Goal: Transaction & Acquisition: Obtain resource

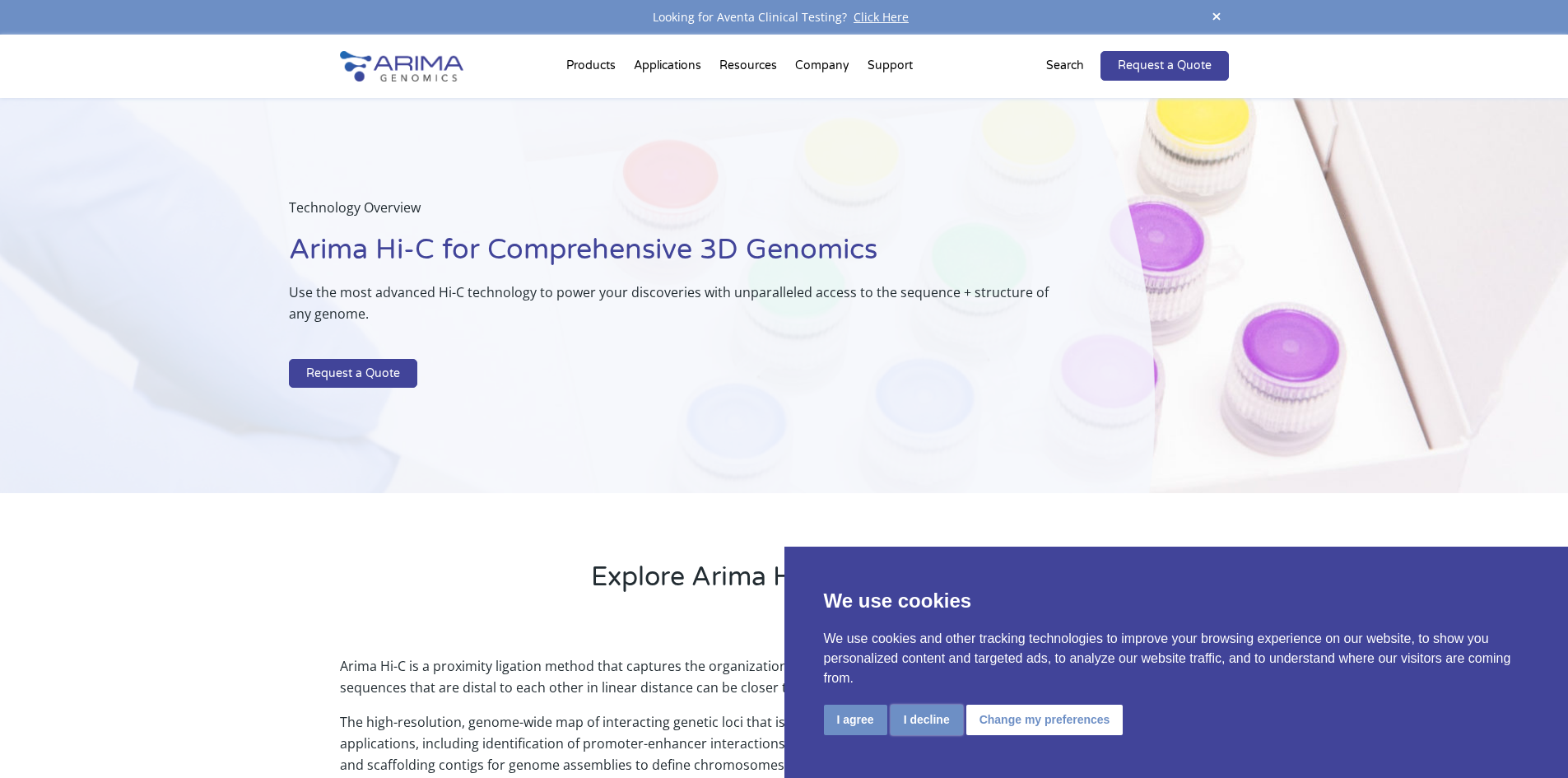
click at [962, 714] on button "I decline" at bounding box center [926, 719] width 73 height 30
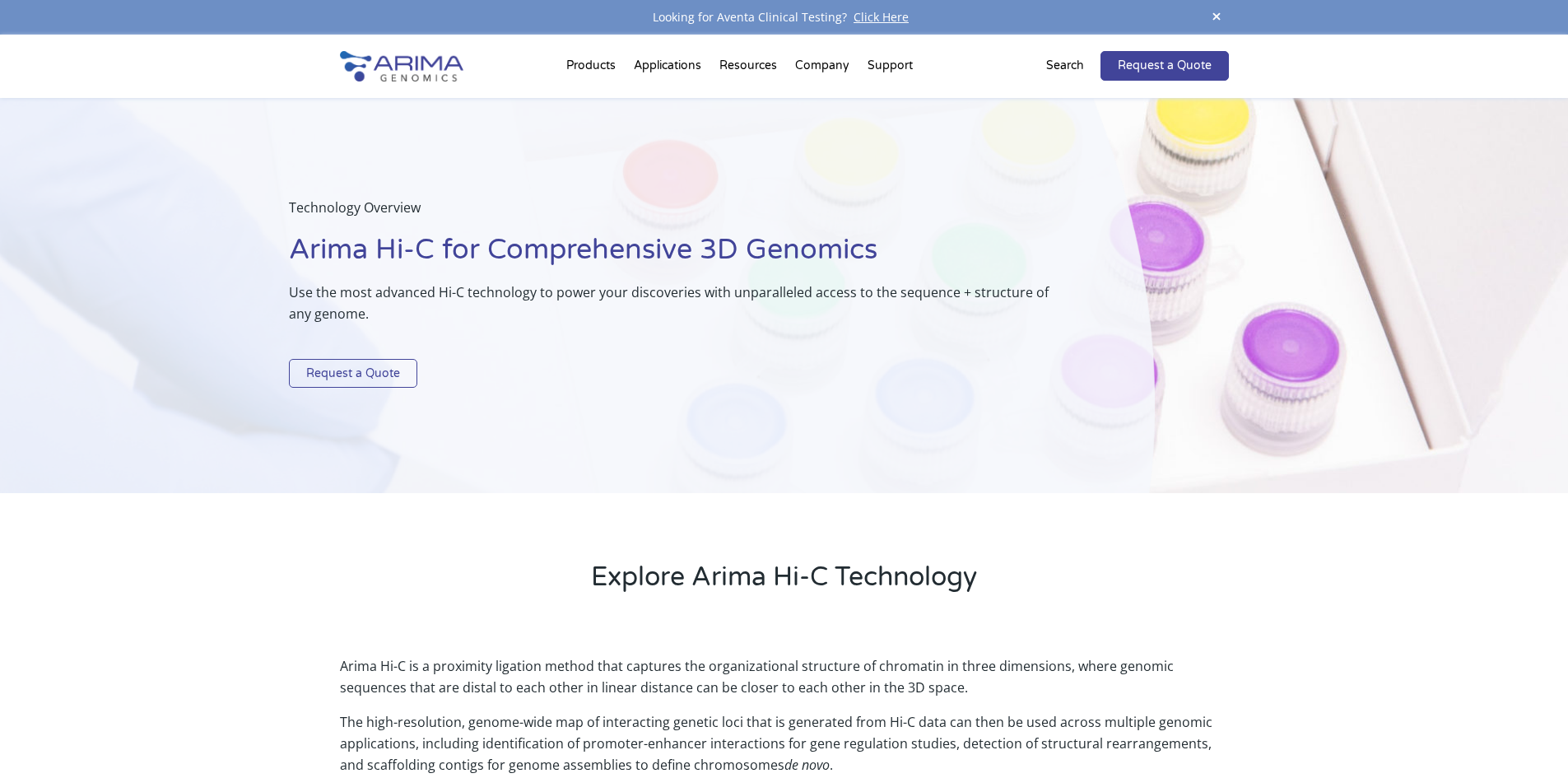
click at [380, 360] on link "Request a Quote" at bounding box center [353, 373] width 129 height 29
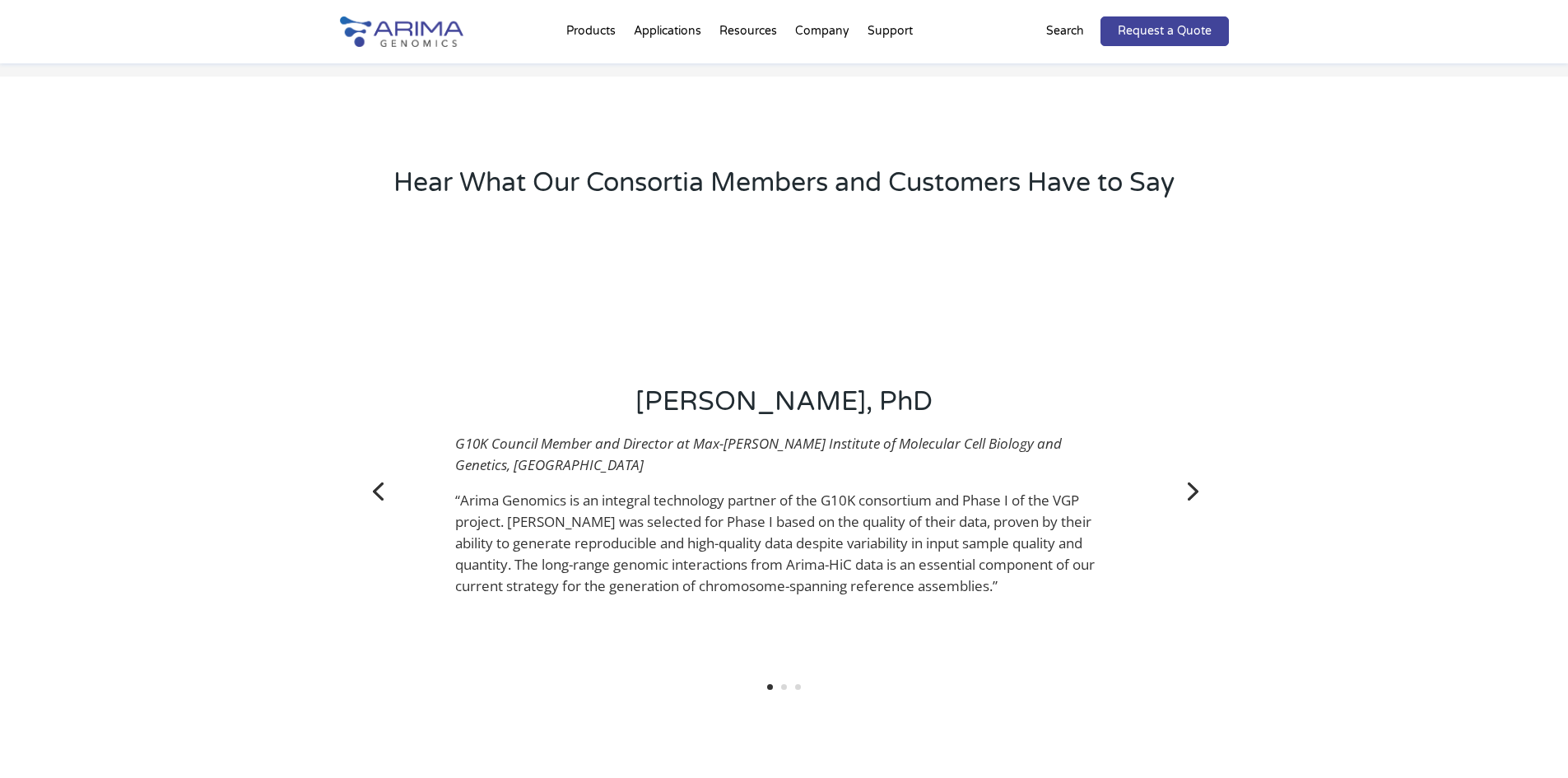
scroll to position [1843, 0]
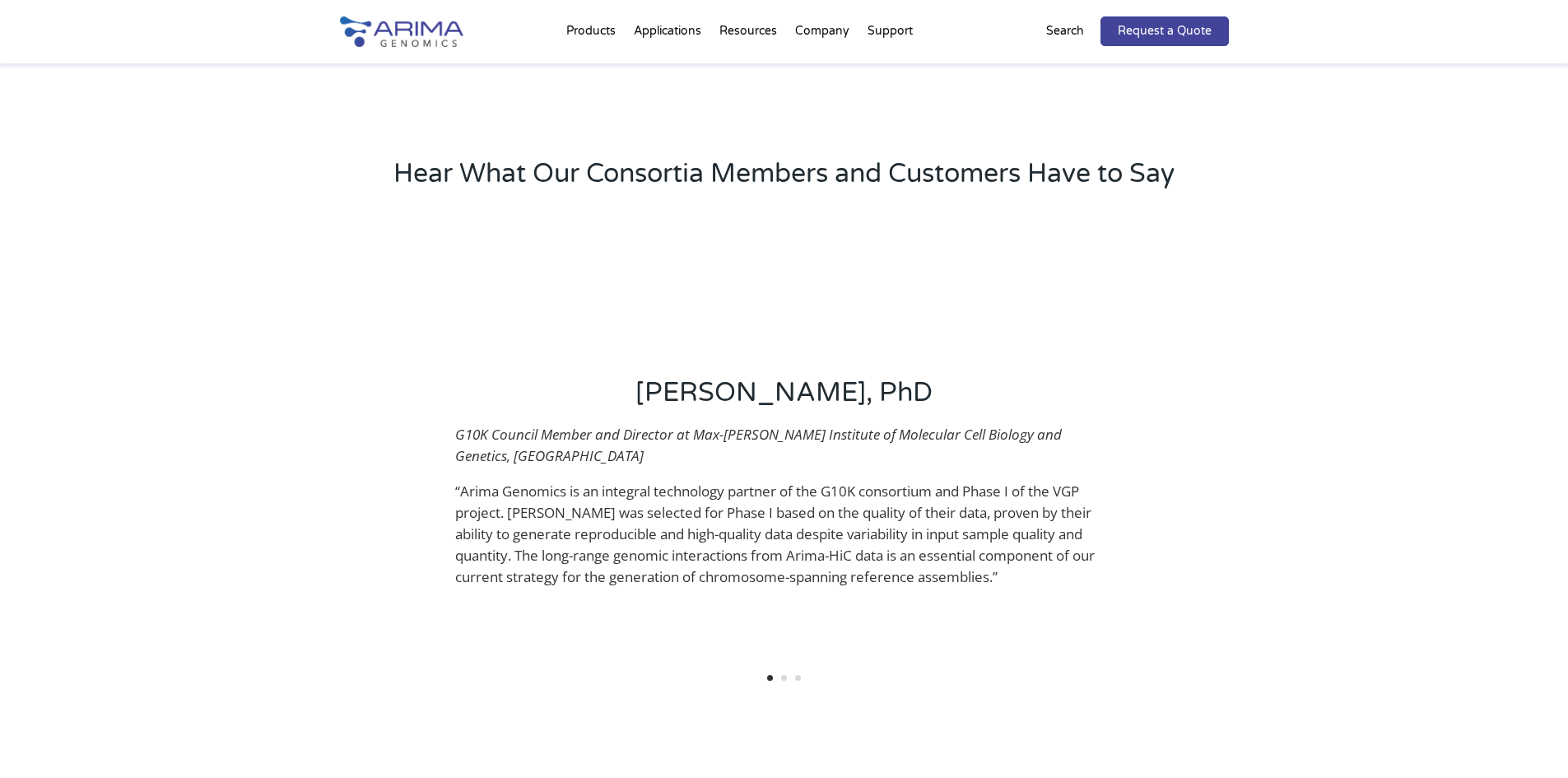
click at [1566, 474] on div "Hear What Our Consortia Members and Customers Have to Say Gene Myers, PhD G10K …" at bounding box center [784, 434] width 1568 height 733
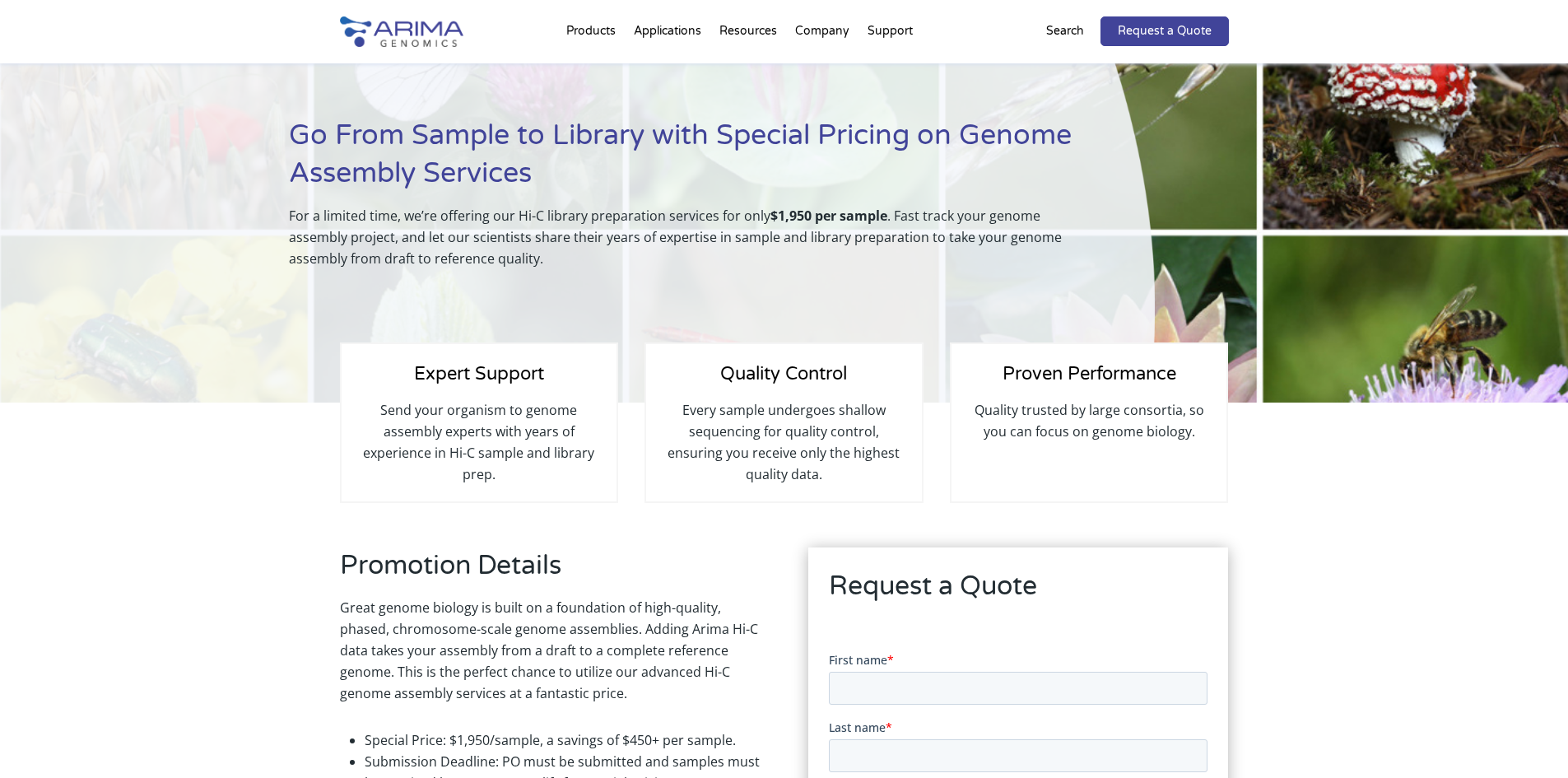
scroll to position [0, 0]
